Goal: Information Seeking & Learning: Learn about a topic

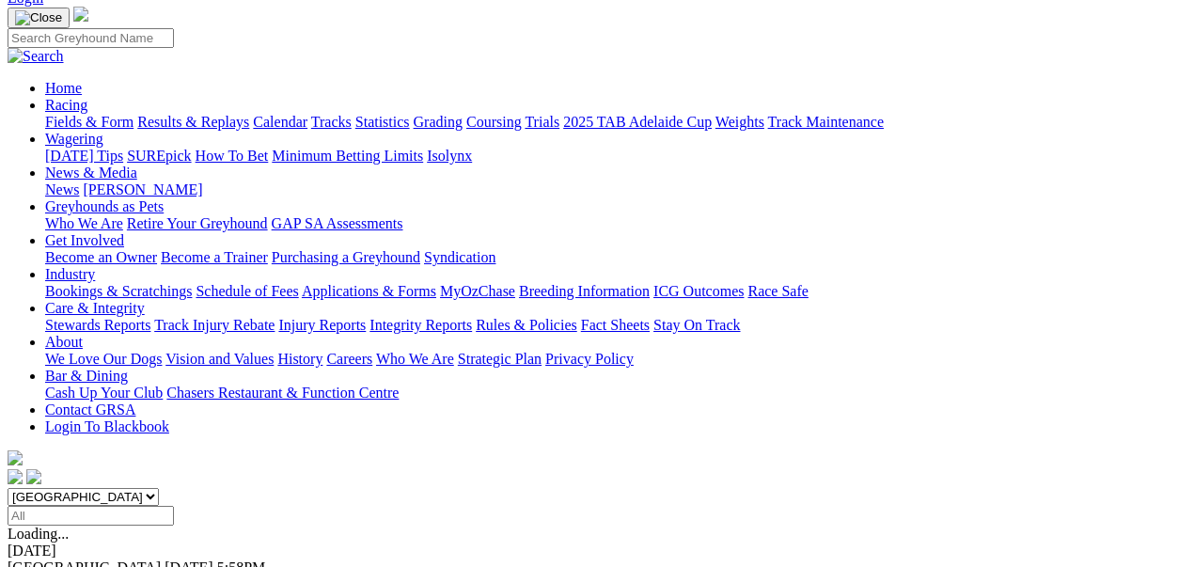
scroll to position [62, 0]
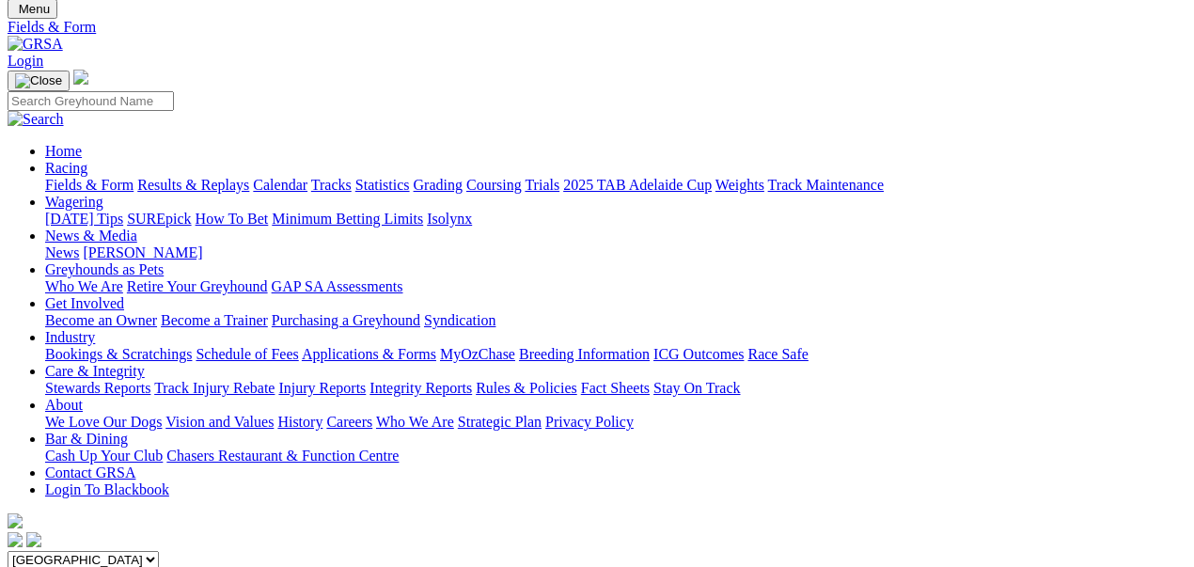
click at [159, 551] on select "South Australia New South Wales Northern Territory Queensland Tasmania Victoria…" at bounding box center [83, 560] width 151 height 18
select select "WA"
click at [74, 551] on select "South Australia New South Wales Northern Territory Queensland Tasmania Victoria…" at bounding box center [83, 560] width 151 height 18
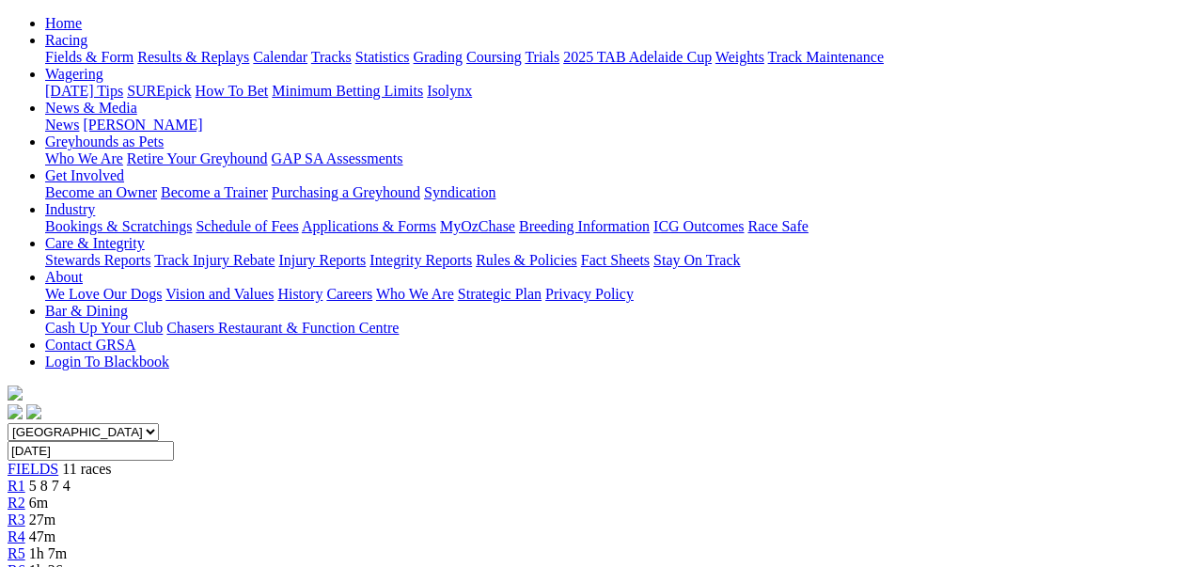
scroll to position [62, 0]
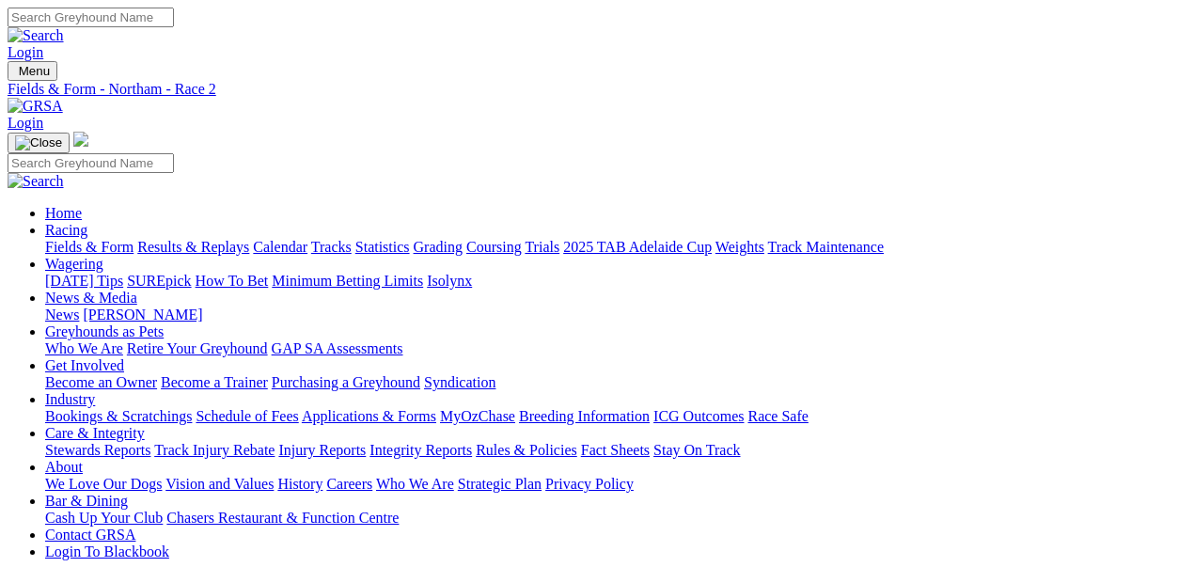
scroll to position [689, 0]
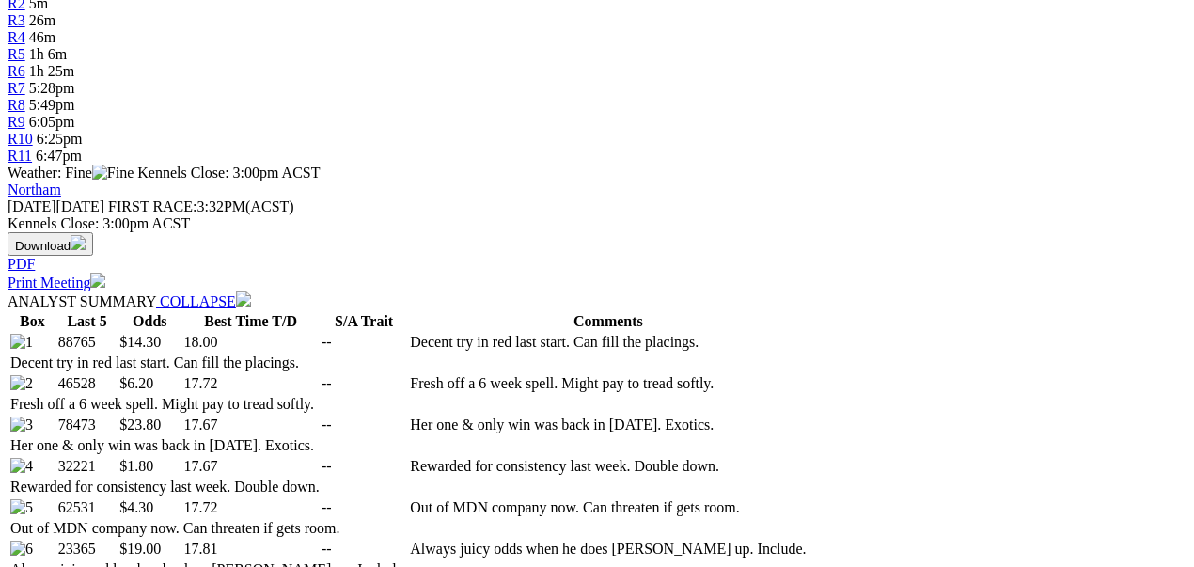
select select "20"
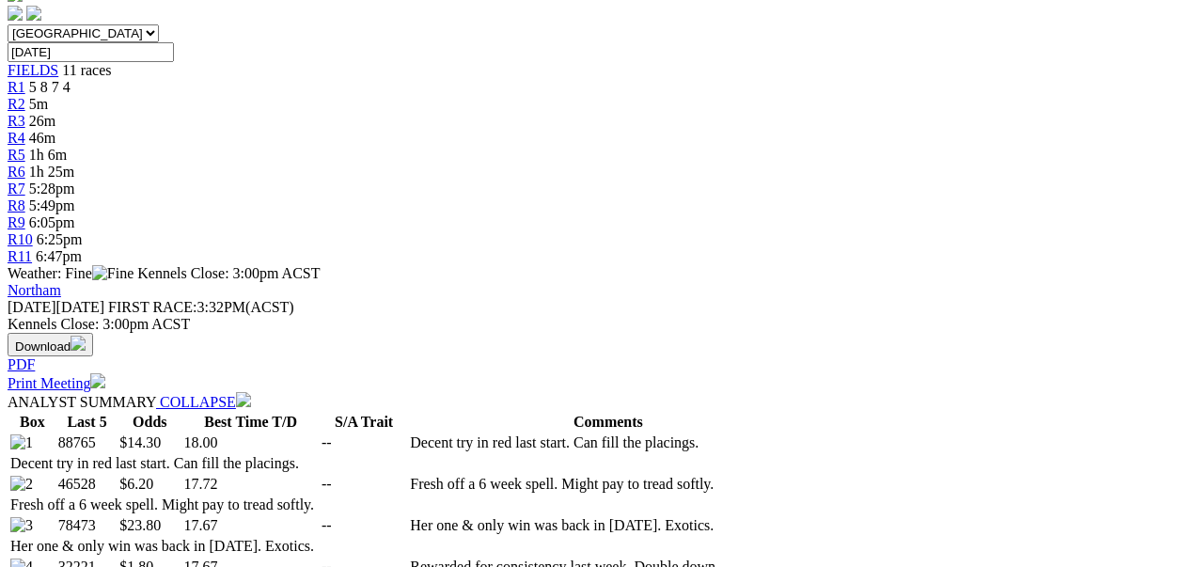
scroll to position [689, 0]
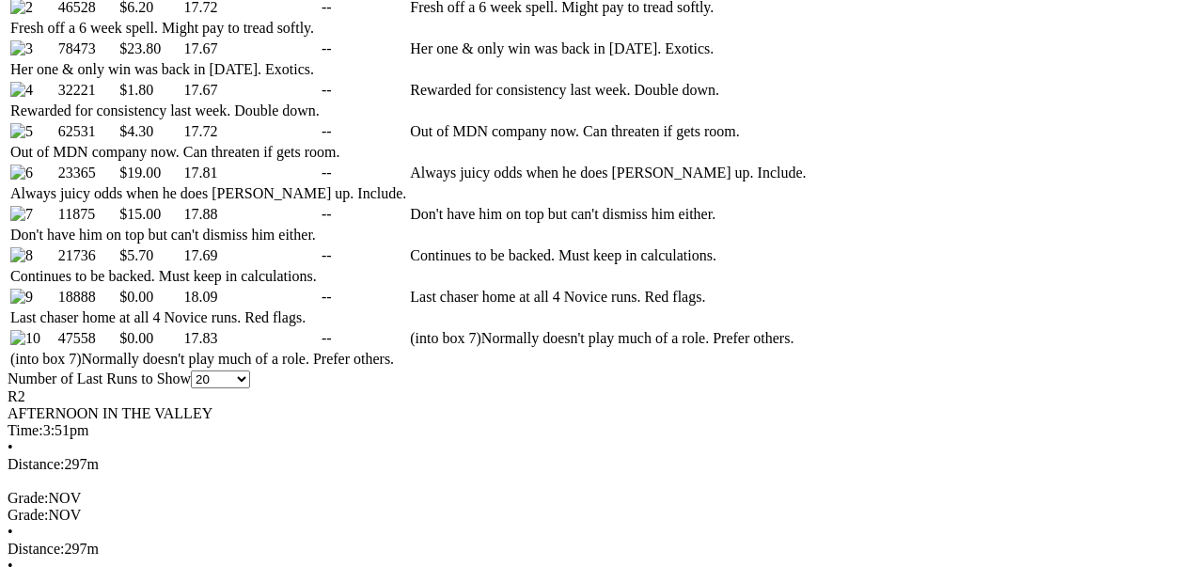
scroll to position [1190, 0]
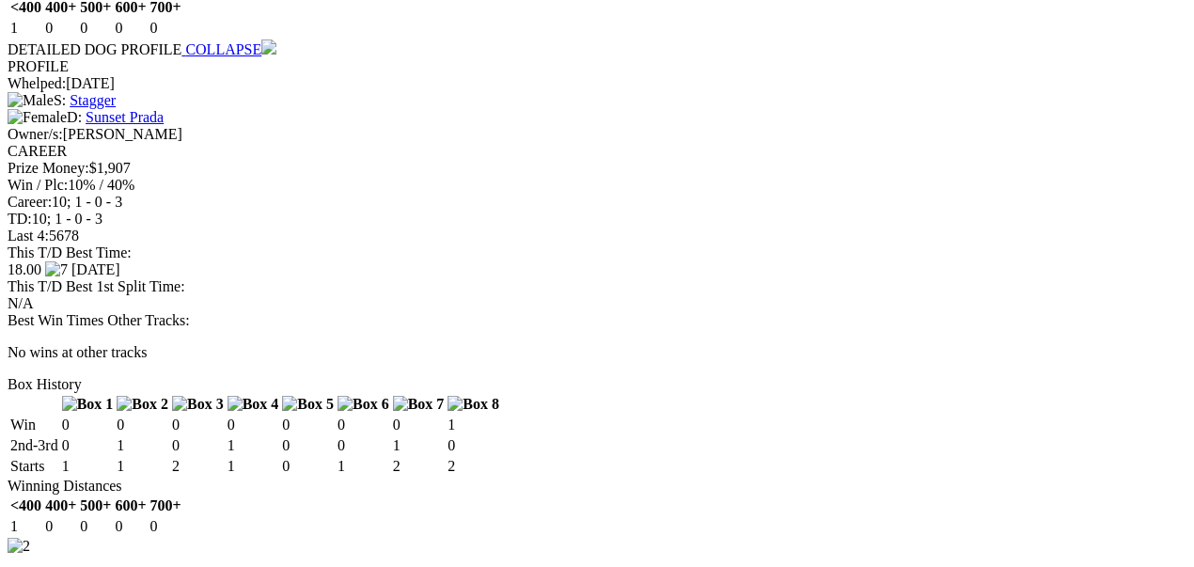
scroll to position [2257, 0]
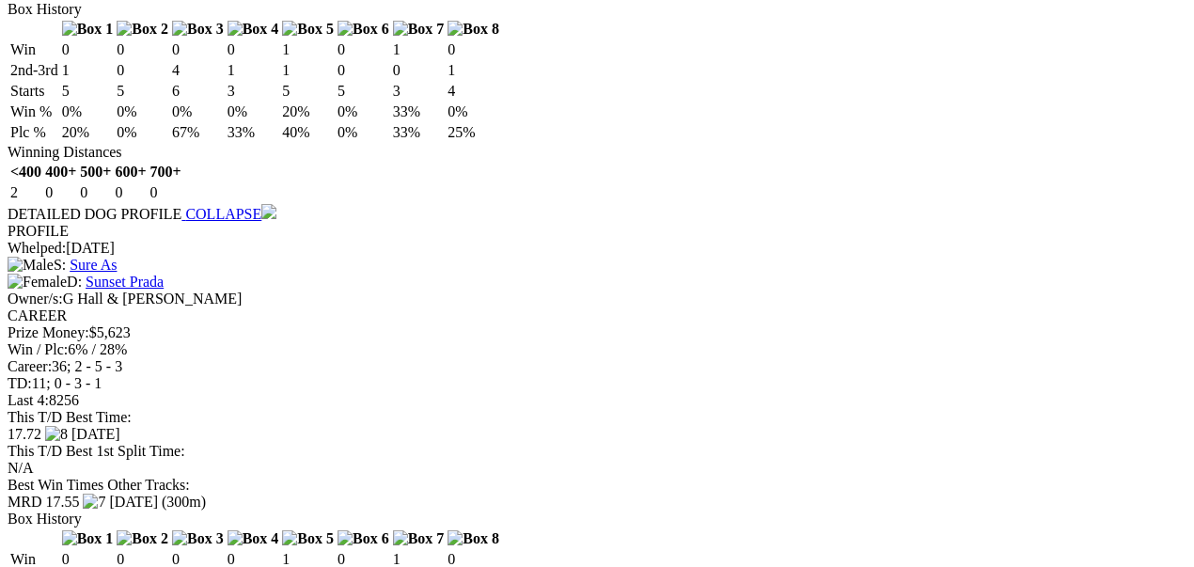
scroll to position [3635, 0]
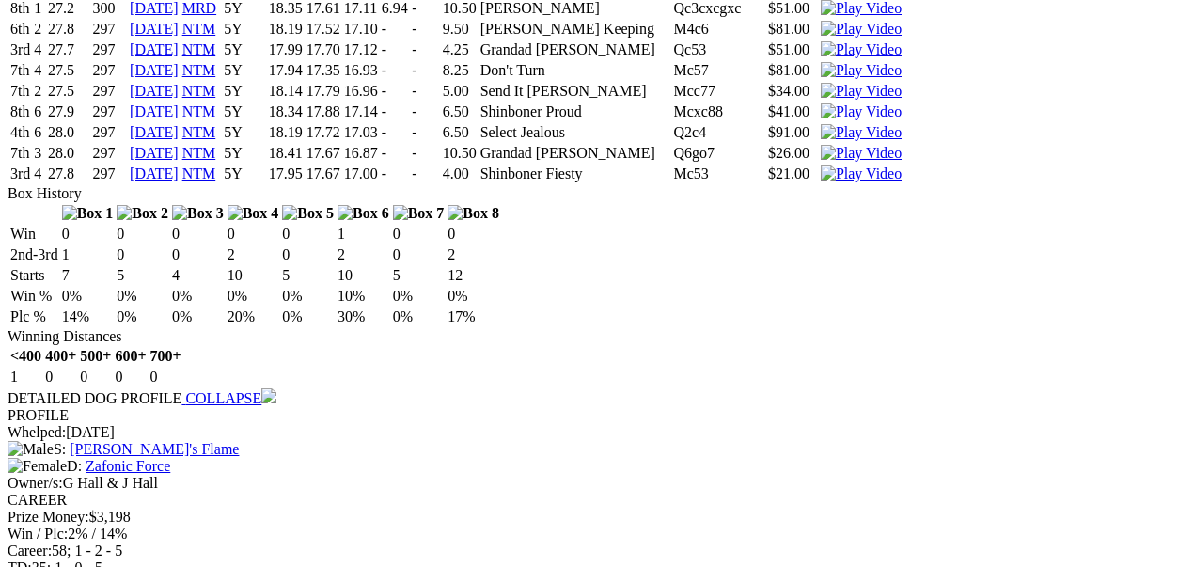
scroll to position [4763, 0]
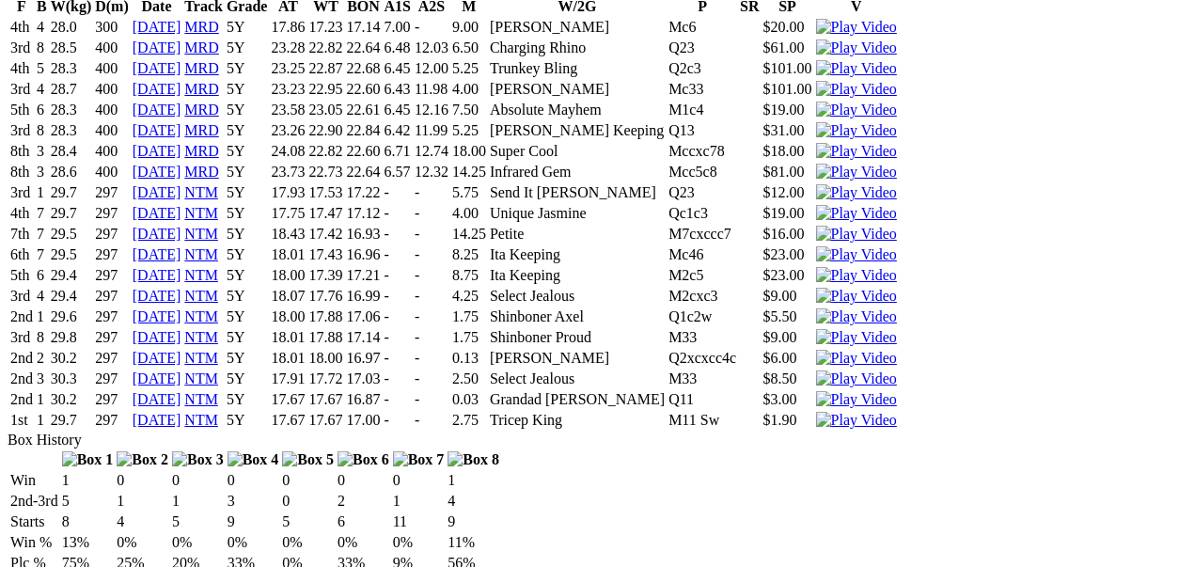
scroll to position [5830, 0]
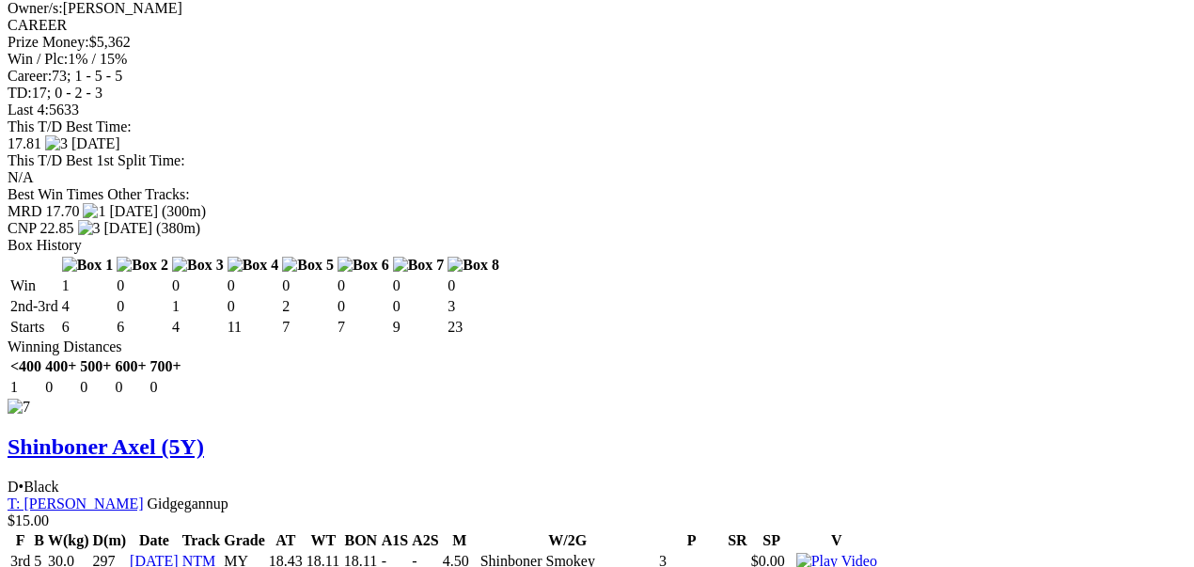
scroll to position [8901, 0]
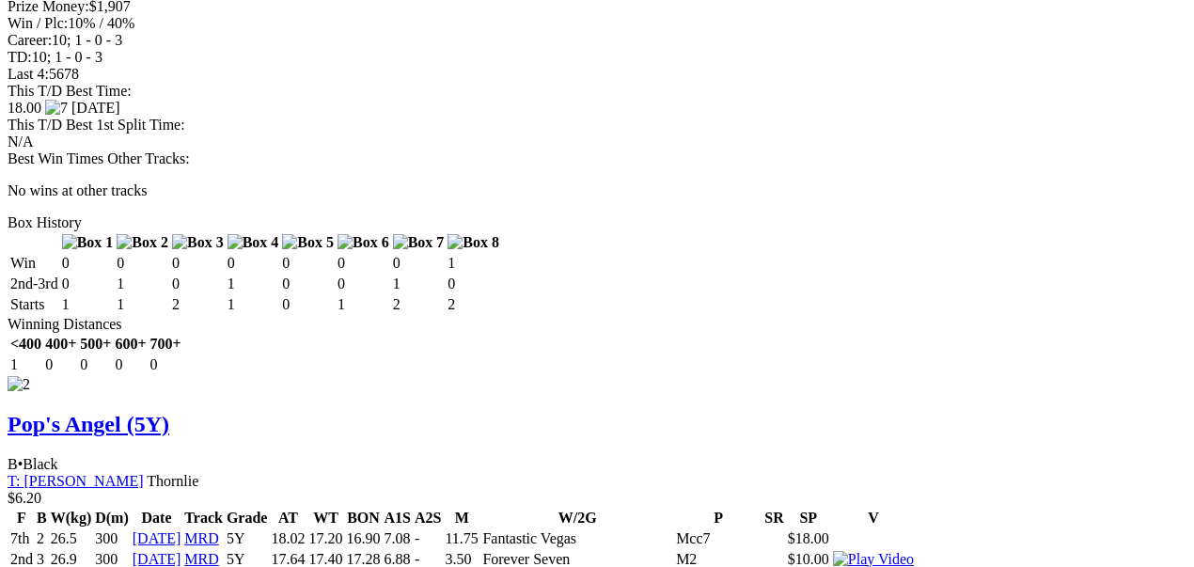
scroll to position [0, 0]
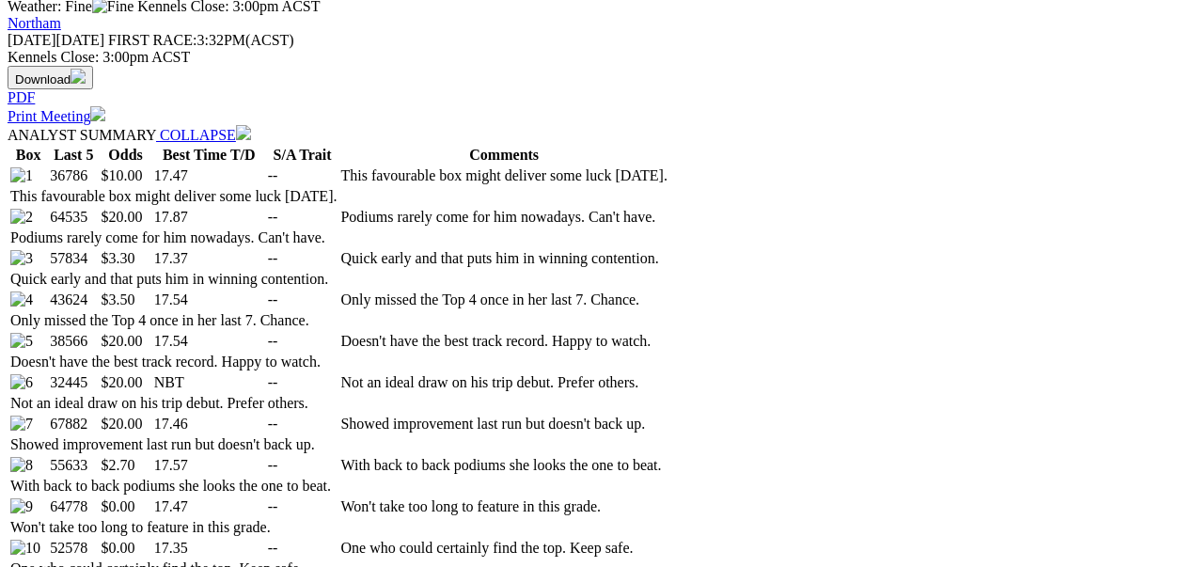
scroll to position [877, 0]
